Goal: Task Accomplishment & Management: Use online tool/utility

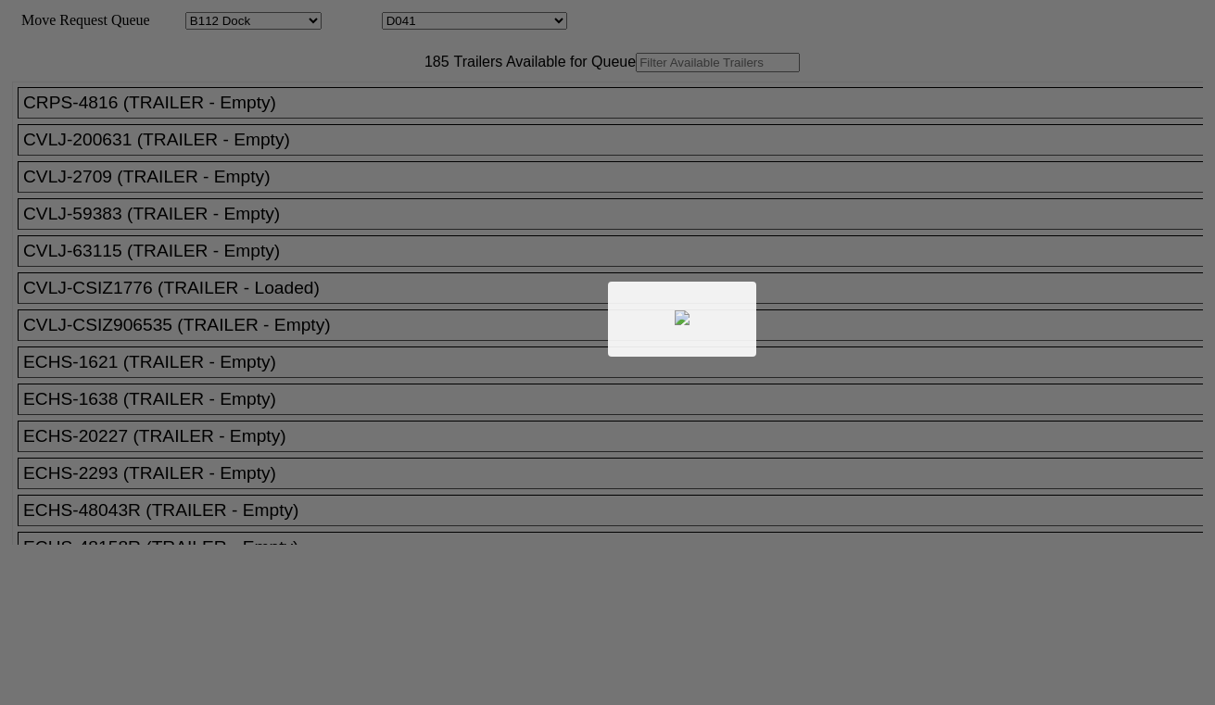
select select "121"
select select "3287"
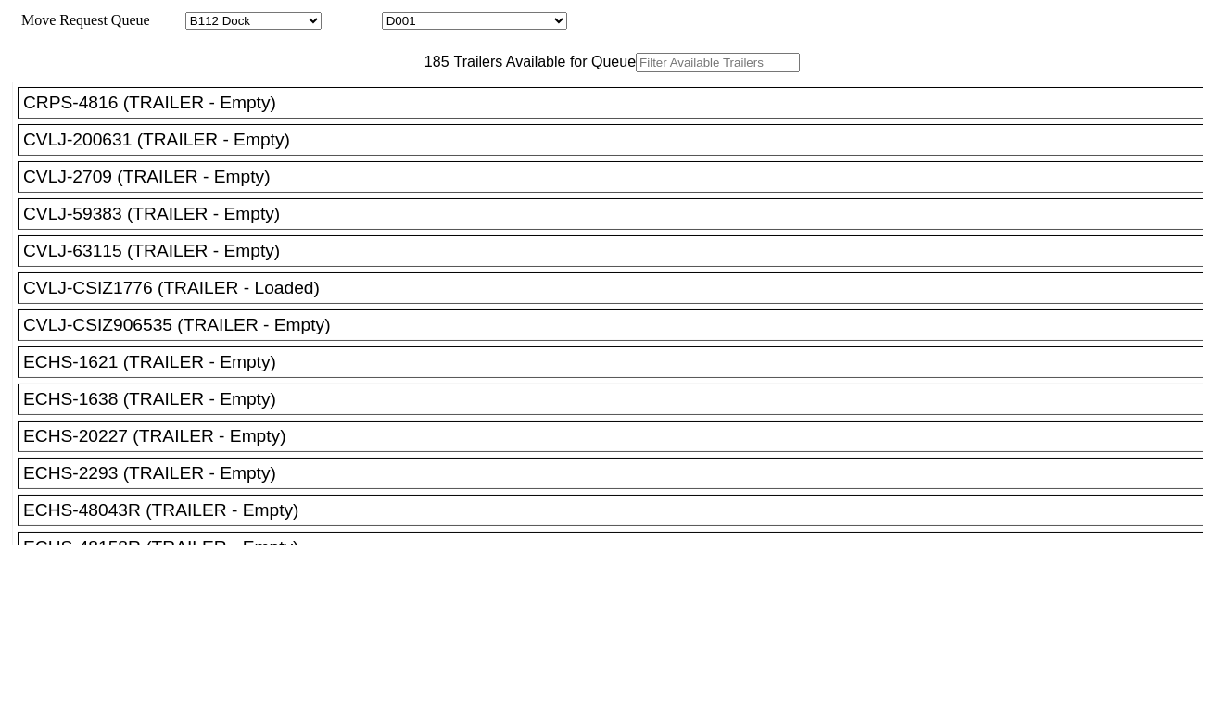
click at [636, 72] on input "text" at bounding box center [718, 62] width 164 height 19
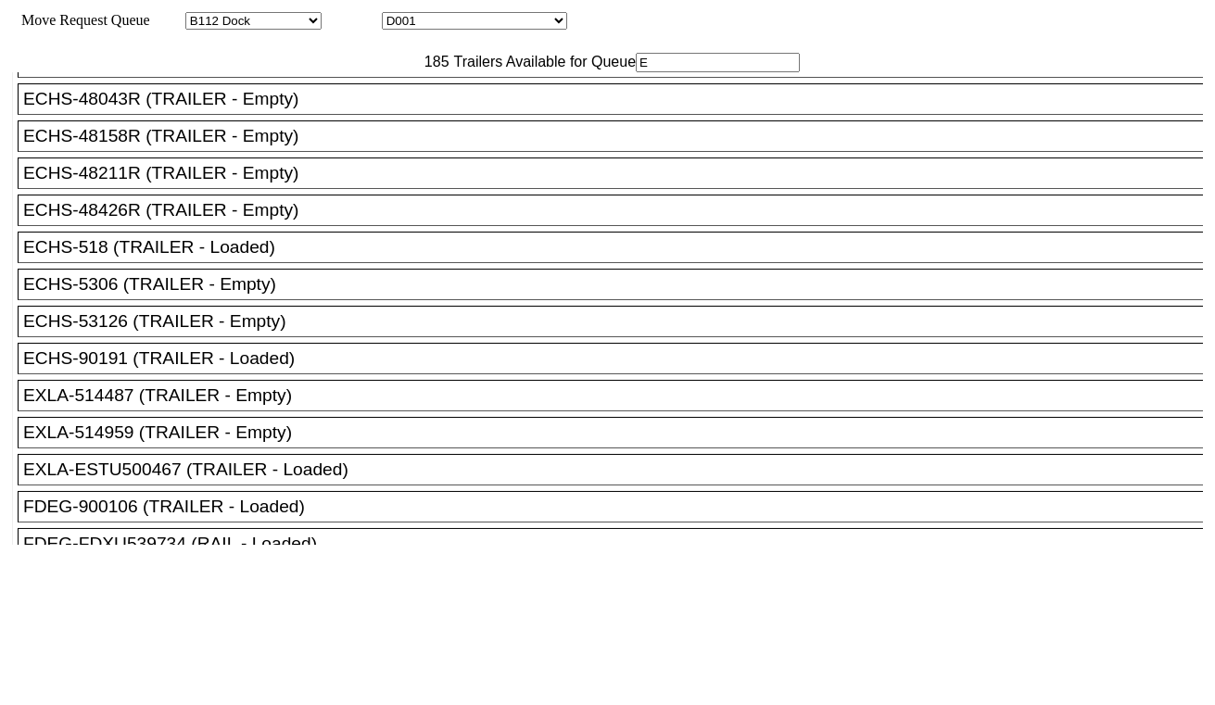
scroll to position [309, 0]
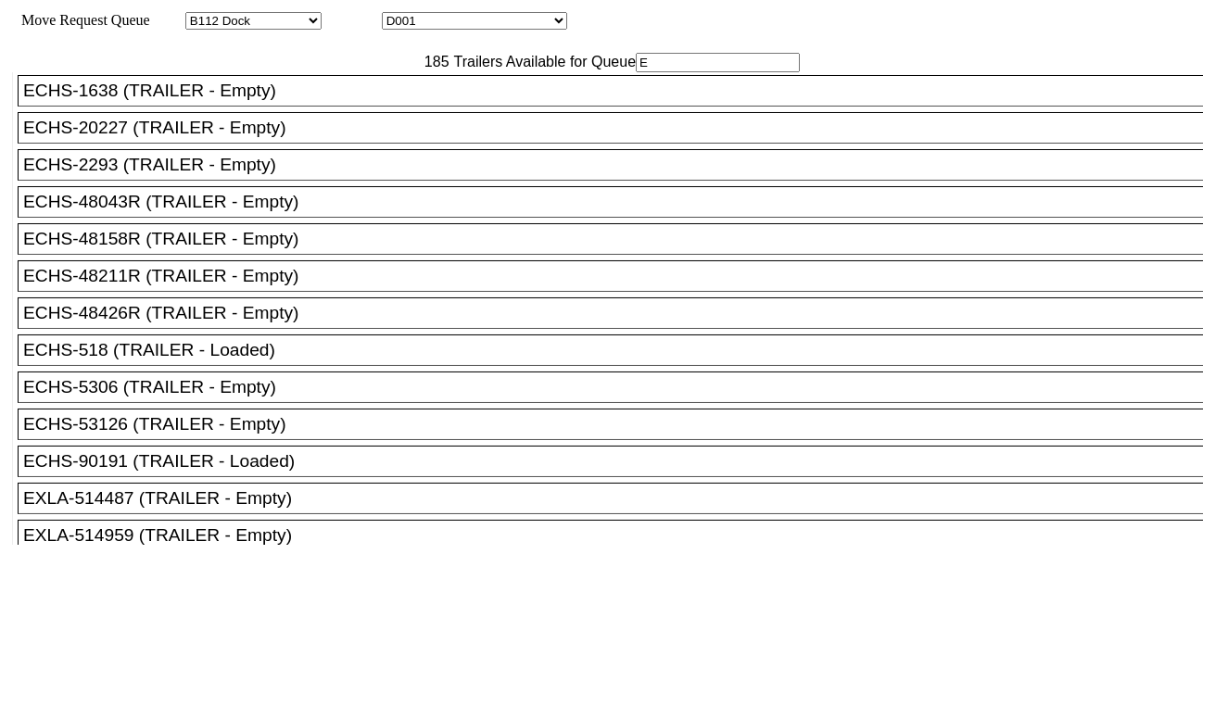
type input "E"
click at [180, 175] on div "ECHS-2293 (TRAILER - Empty)" at bounding box center [618, 165] width 1191 height 20
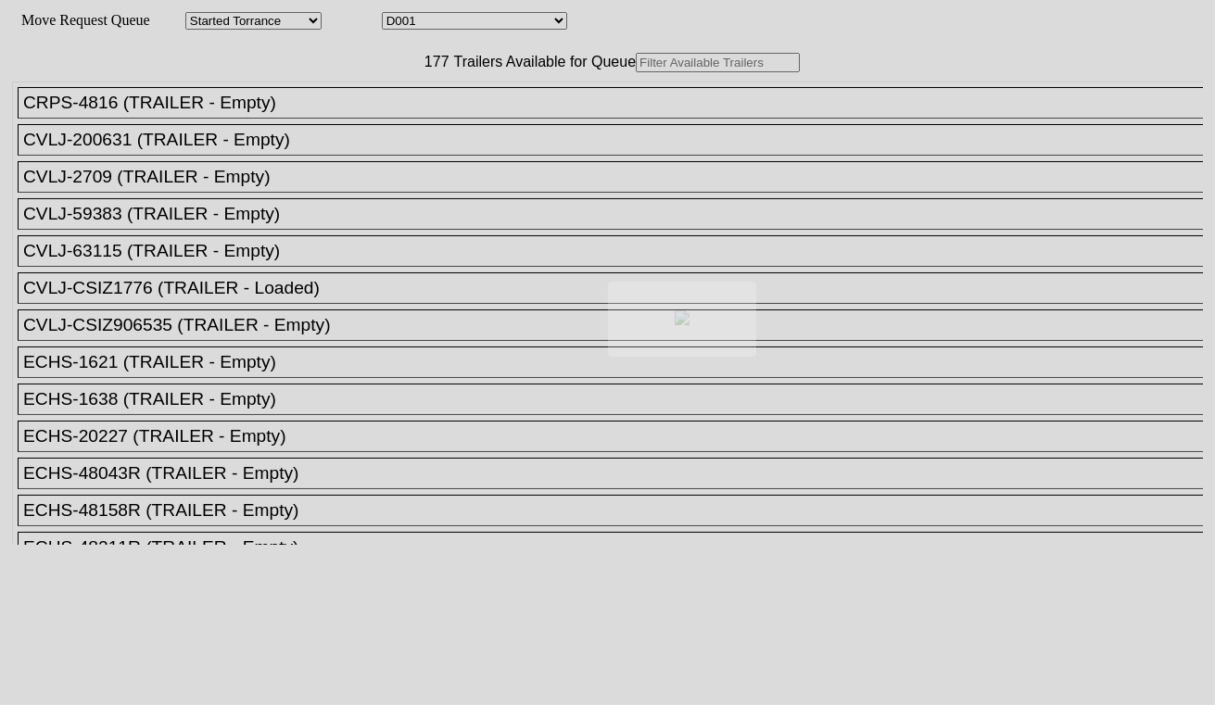
click at [401, 103] on body "Move Request Queue Area Started Torrance Lost Torrance Appt Torrance Bobtail B1…" at bounding box center [607, 312] width 1200 height 611
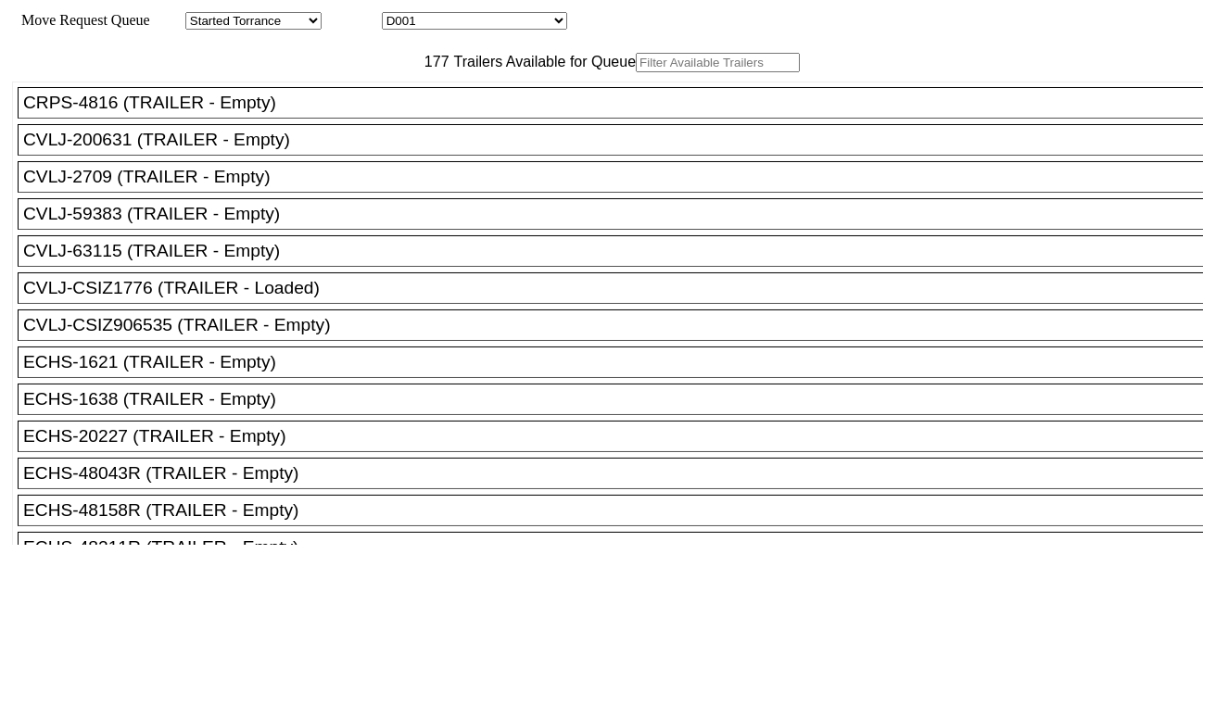
click at [636, 72] on input "text" at bounding box center [718, 62] width 164 height 19
paste input "EMHU264658"
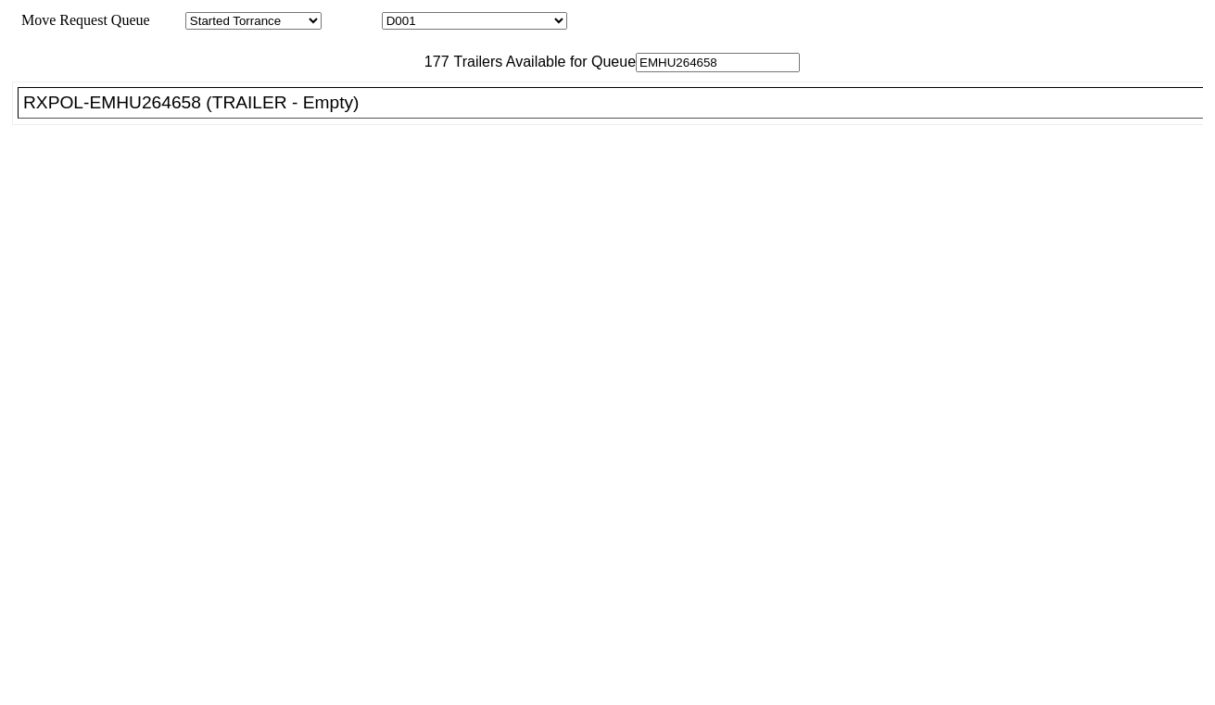
type input "EMHU264658"
click at [389, 113] on div "RXPOL-EMHU264658 (TRAILER - Empty)" at bounding box center [618, 103] width 1191 height 20
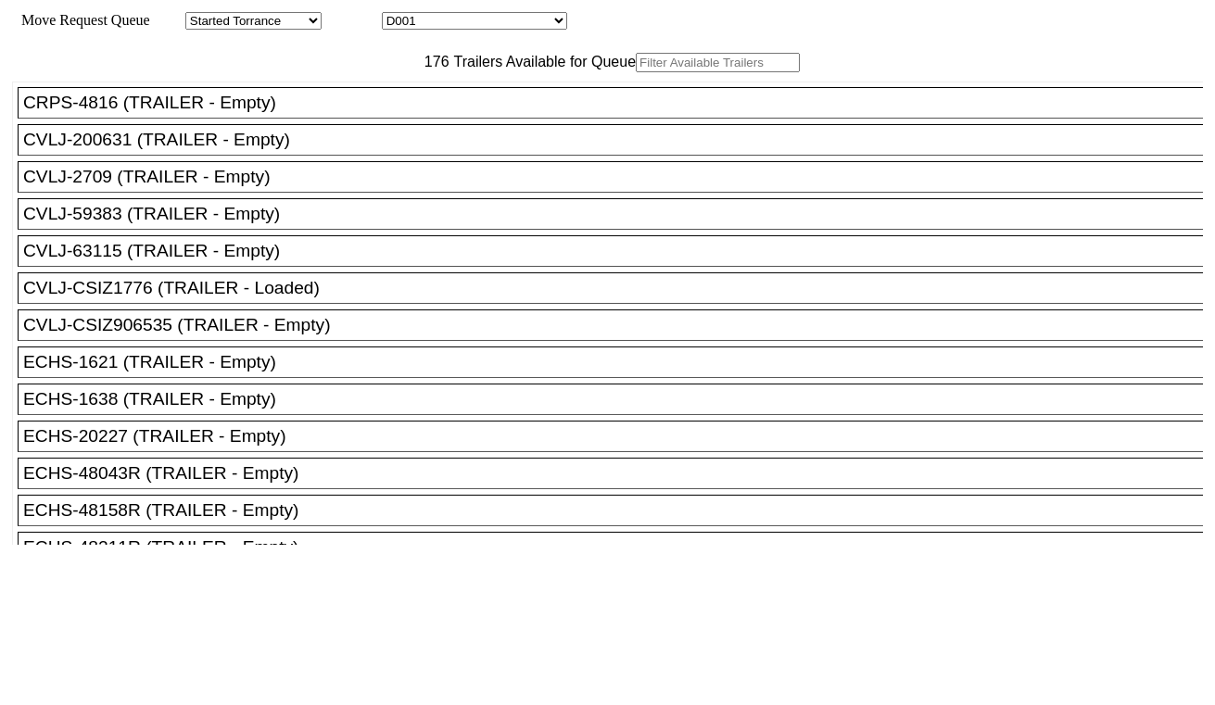
click at [636, 72] on input "text" at bounding box center [718, 62] width 164 height 19
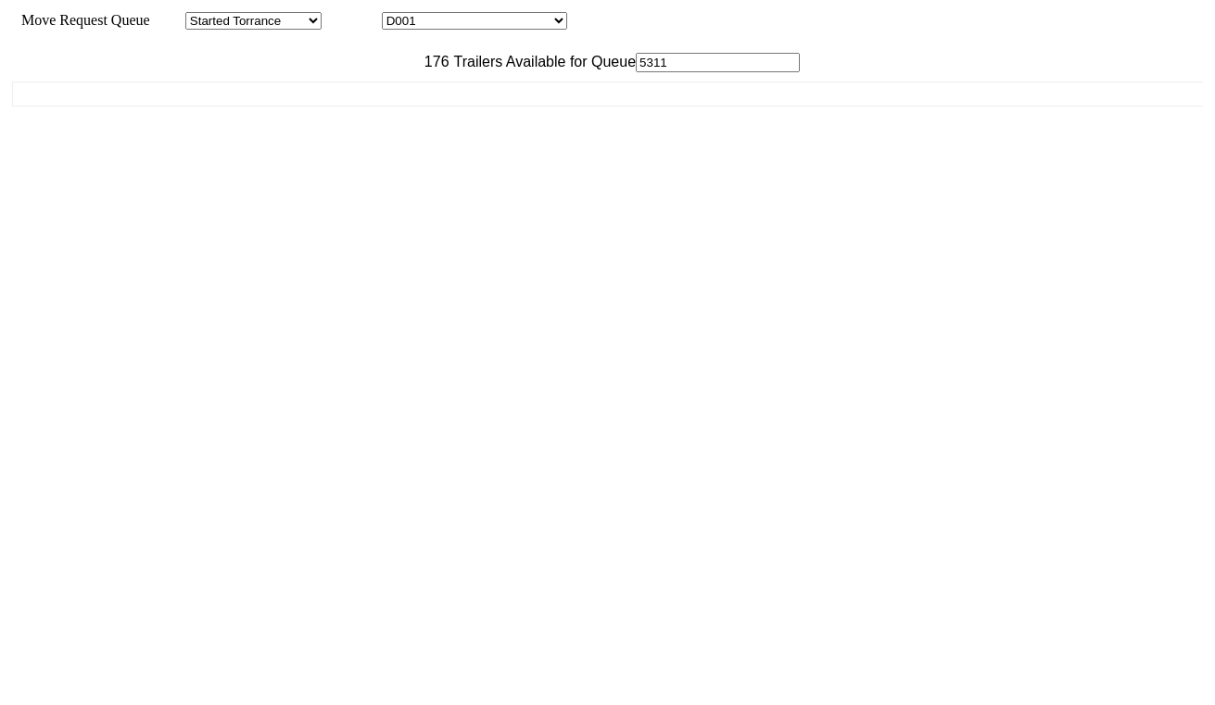
type input "53118"
